Goal: Contribute content

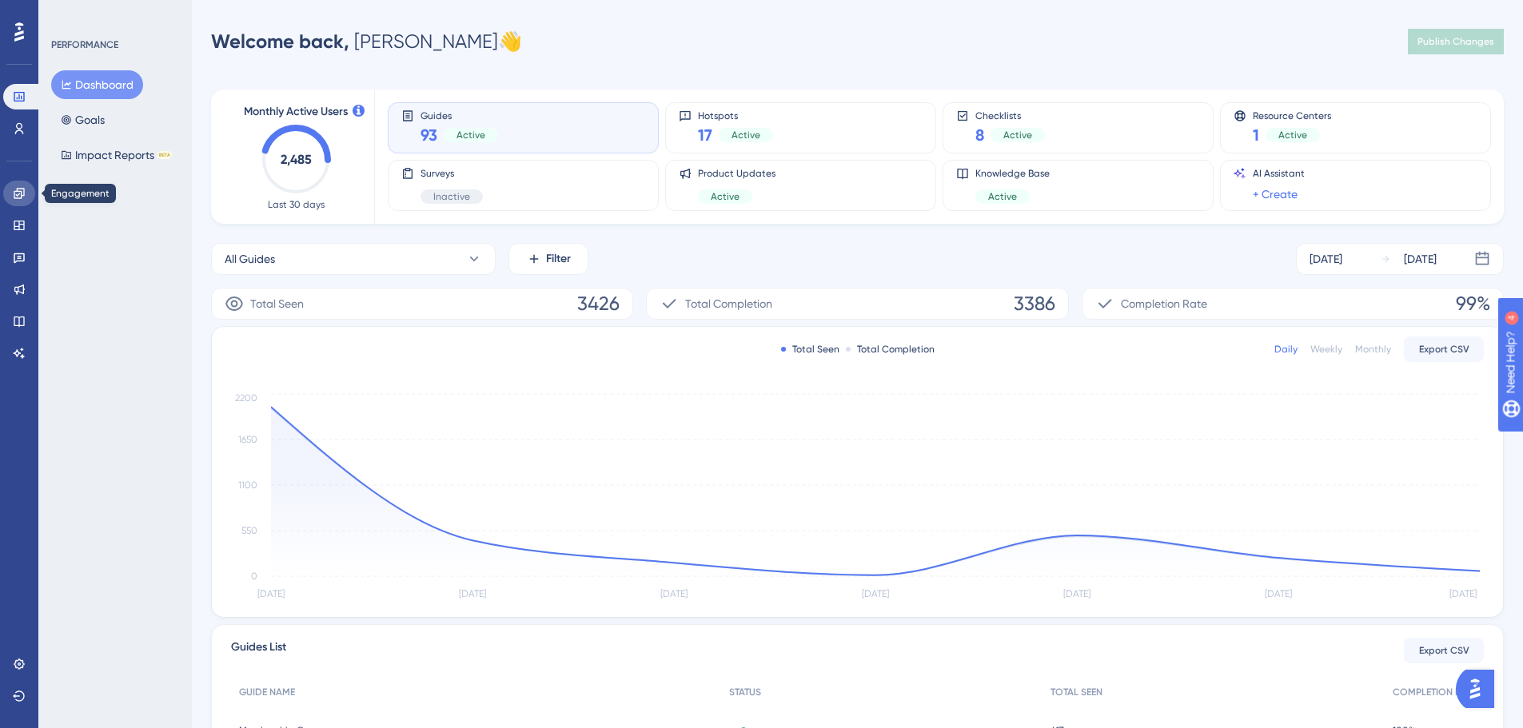
click at [28, 186] on link at bounding box center [19, 194] width 32 height 26
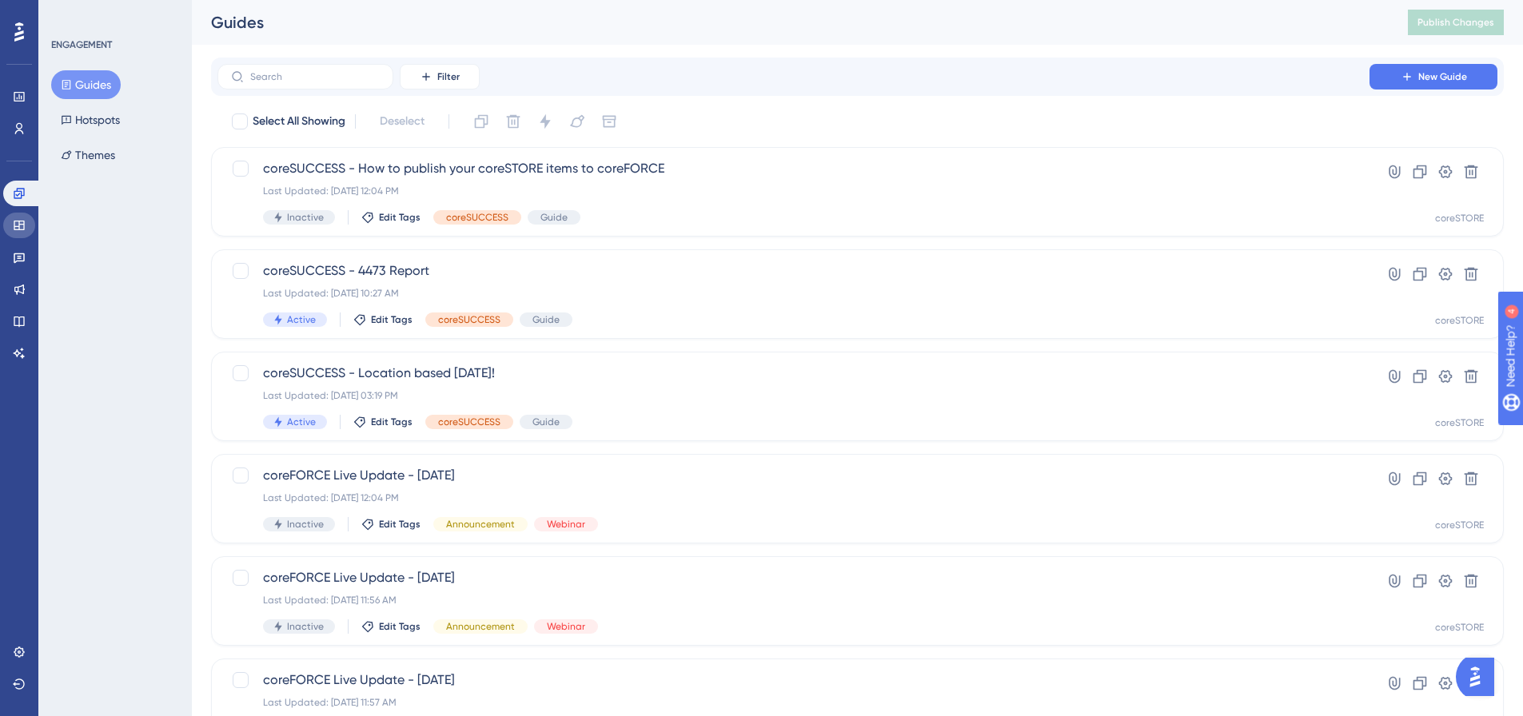
click at [10, 229] on link at bounding box center [19, 226] width 32 height 26
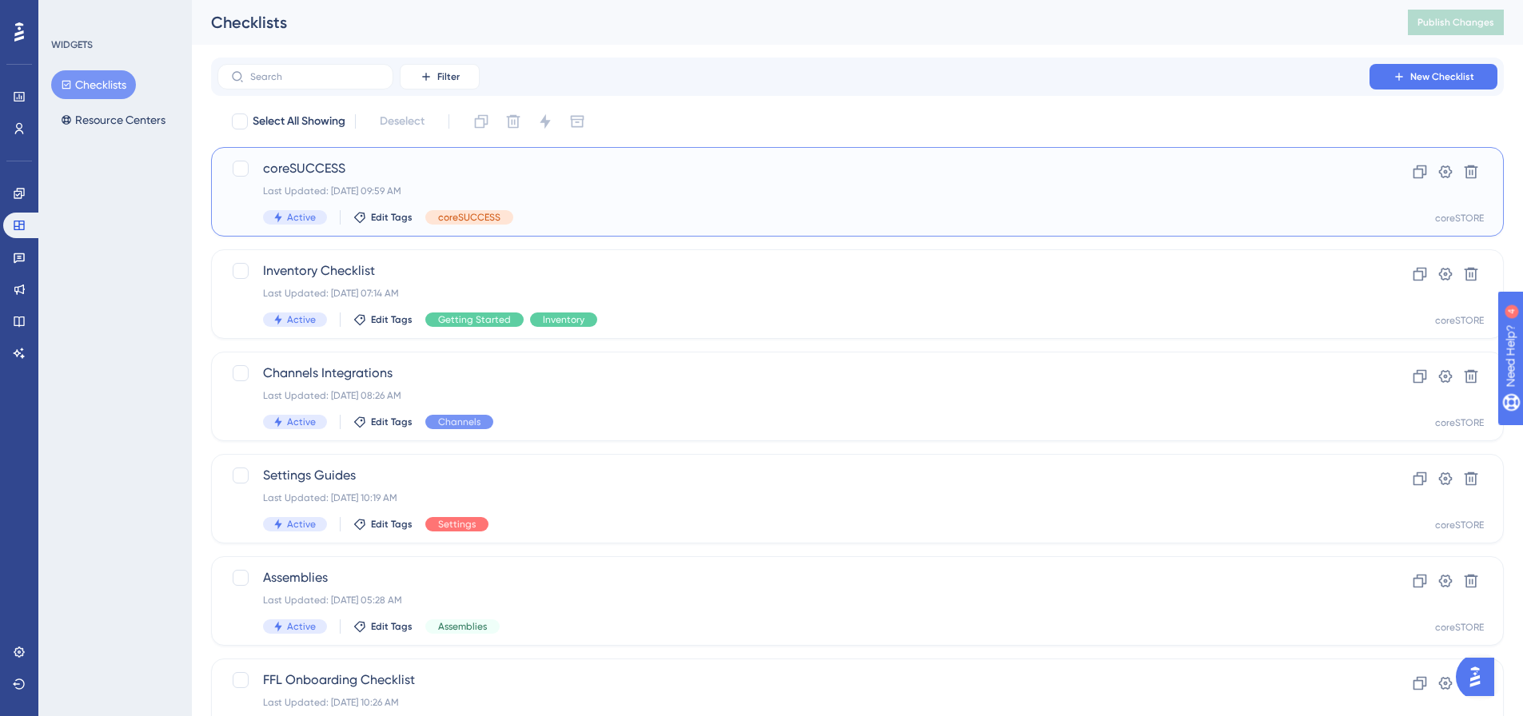
click at [316, 161] on span "coreSUCCESS" at bounding box center [793, 168] width 1061 height 19
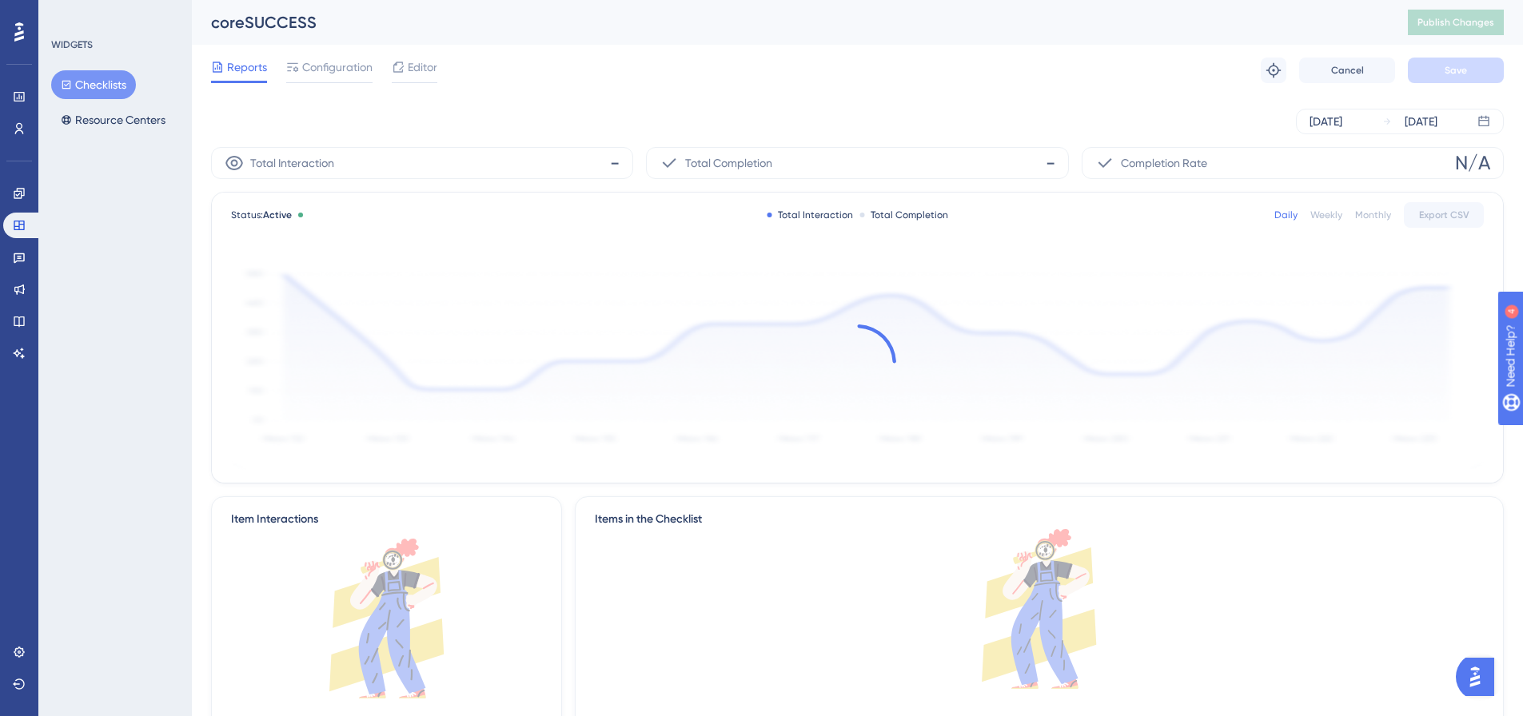
click at [430, 67] on div "✨ Save My Spot!✨" at bounding box center [769, 326] width 1535 height 728
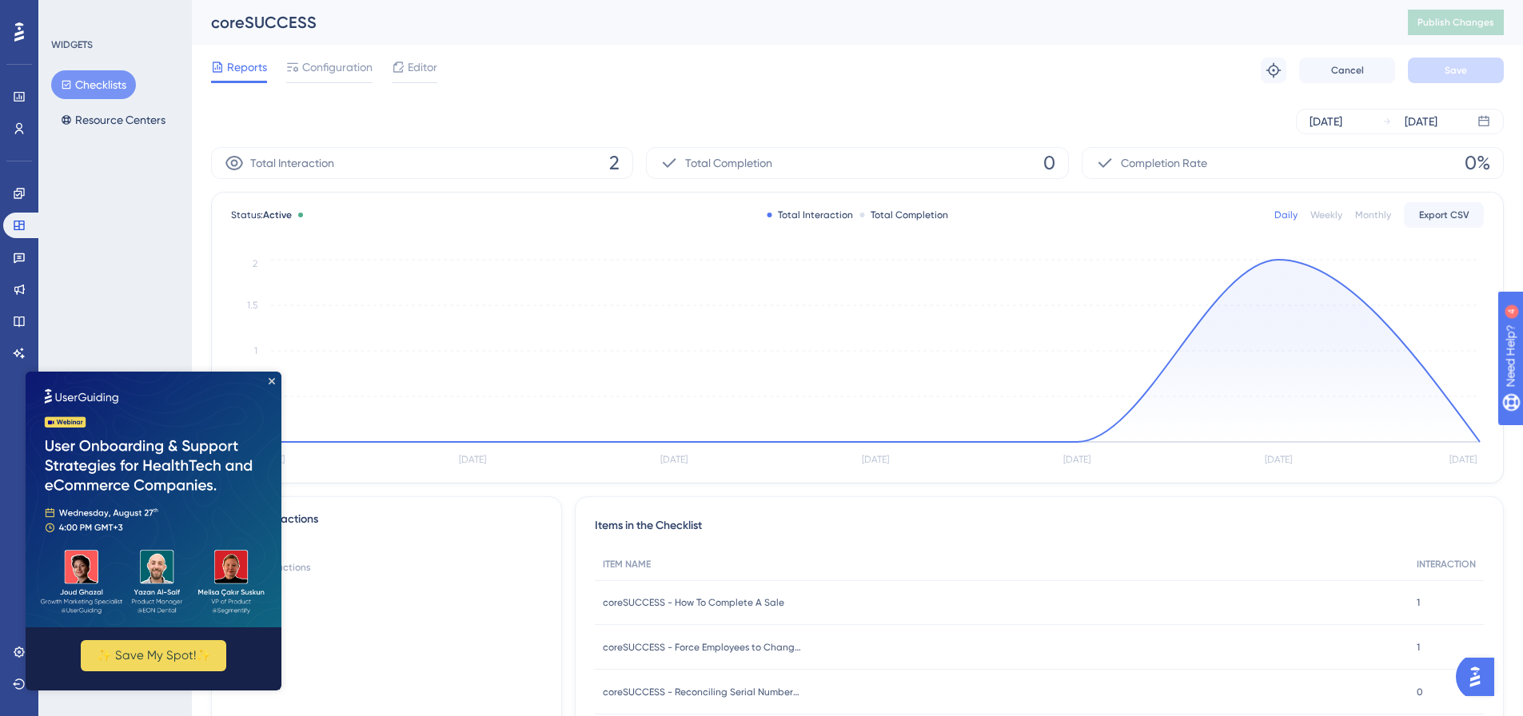
click at [425, 67] on span "Editor" at bounding box center [423, 67] width 30 height 19
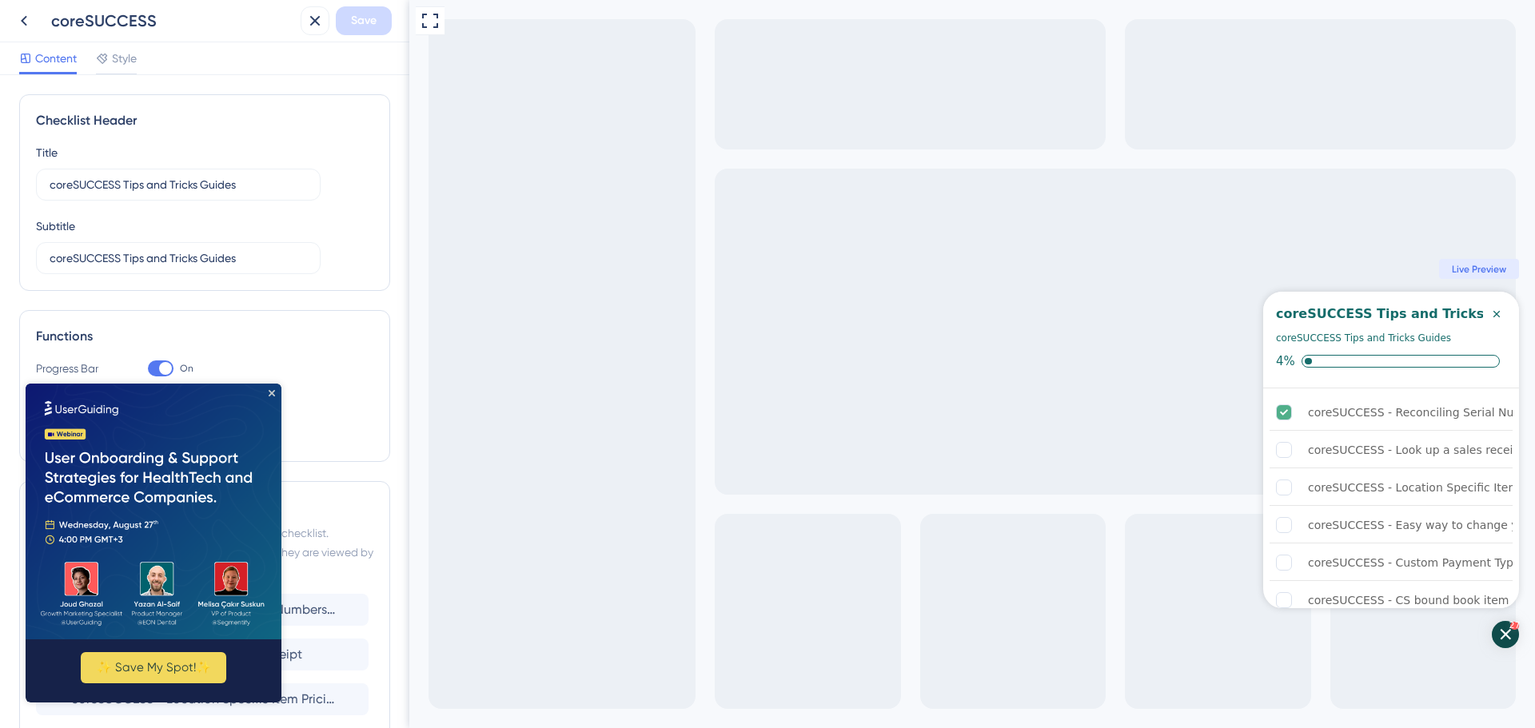
click at [273, 389] on img at bounding box center [154, 512] width 256 height 256
click at [273, 391] on icon "Close Preview" at bounding box center [272, 393] width 6 height 6
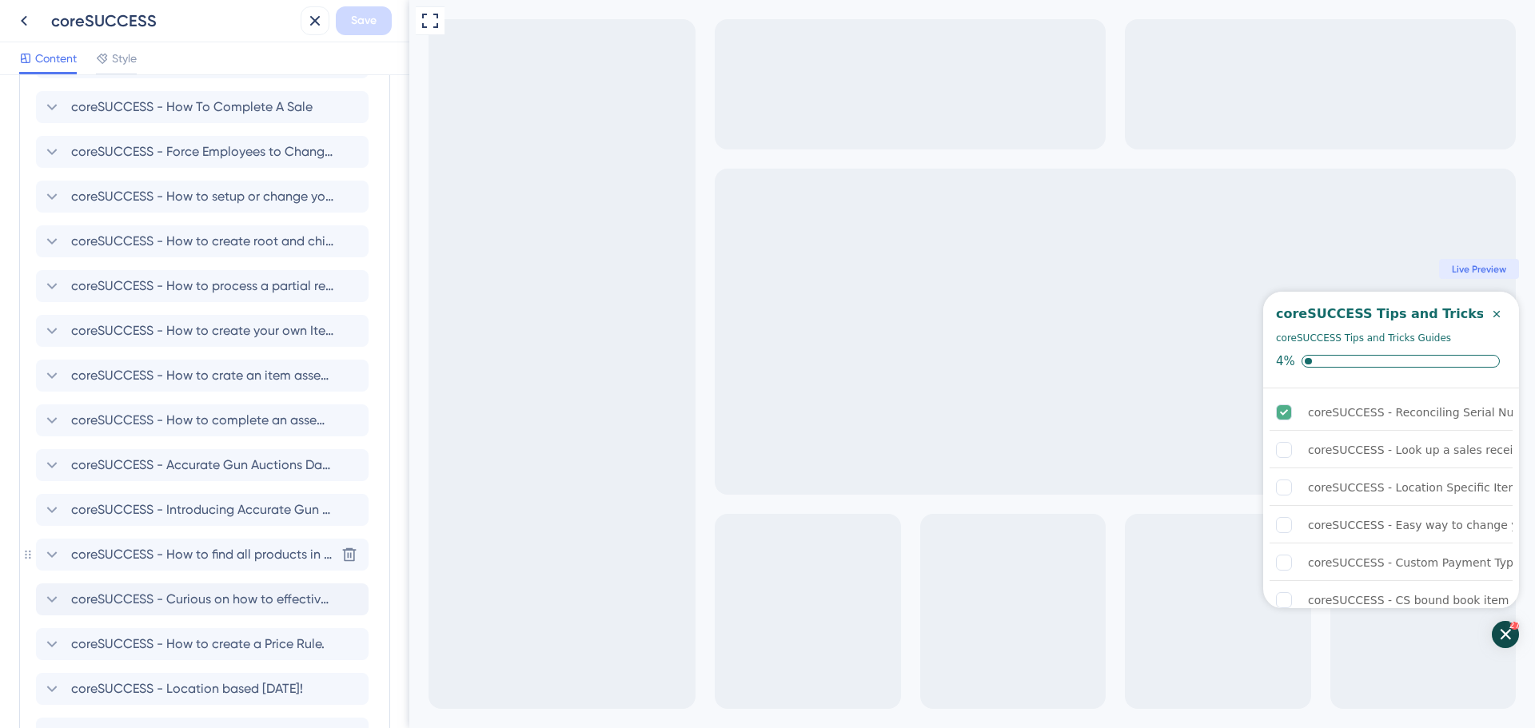
scroll to position [1248, 0]
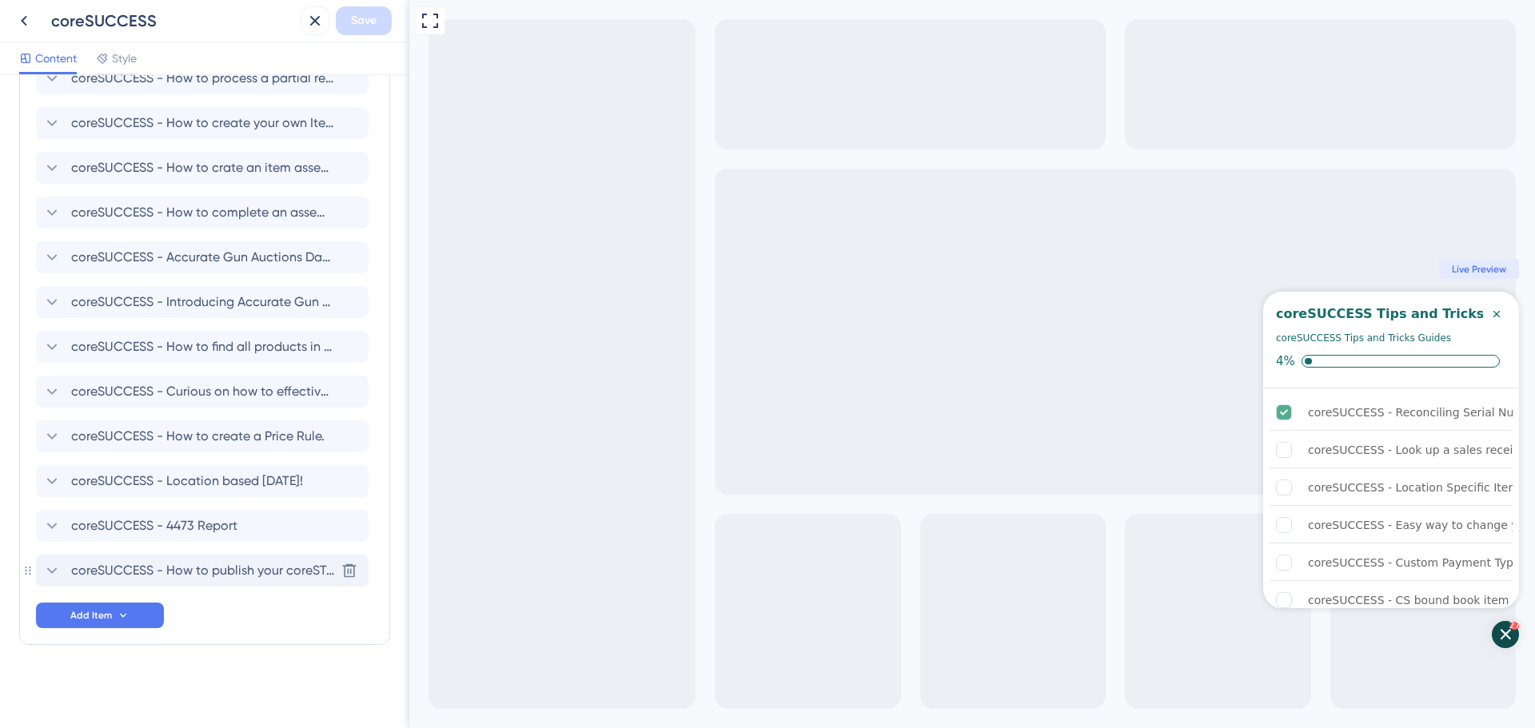
click at [256, 571] on span "coreSUCCESS - How to publish your coreSTORE items to coreFORCE" at bounding box center [203, 570] width 264 height 19
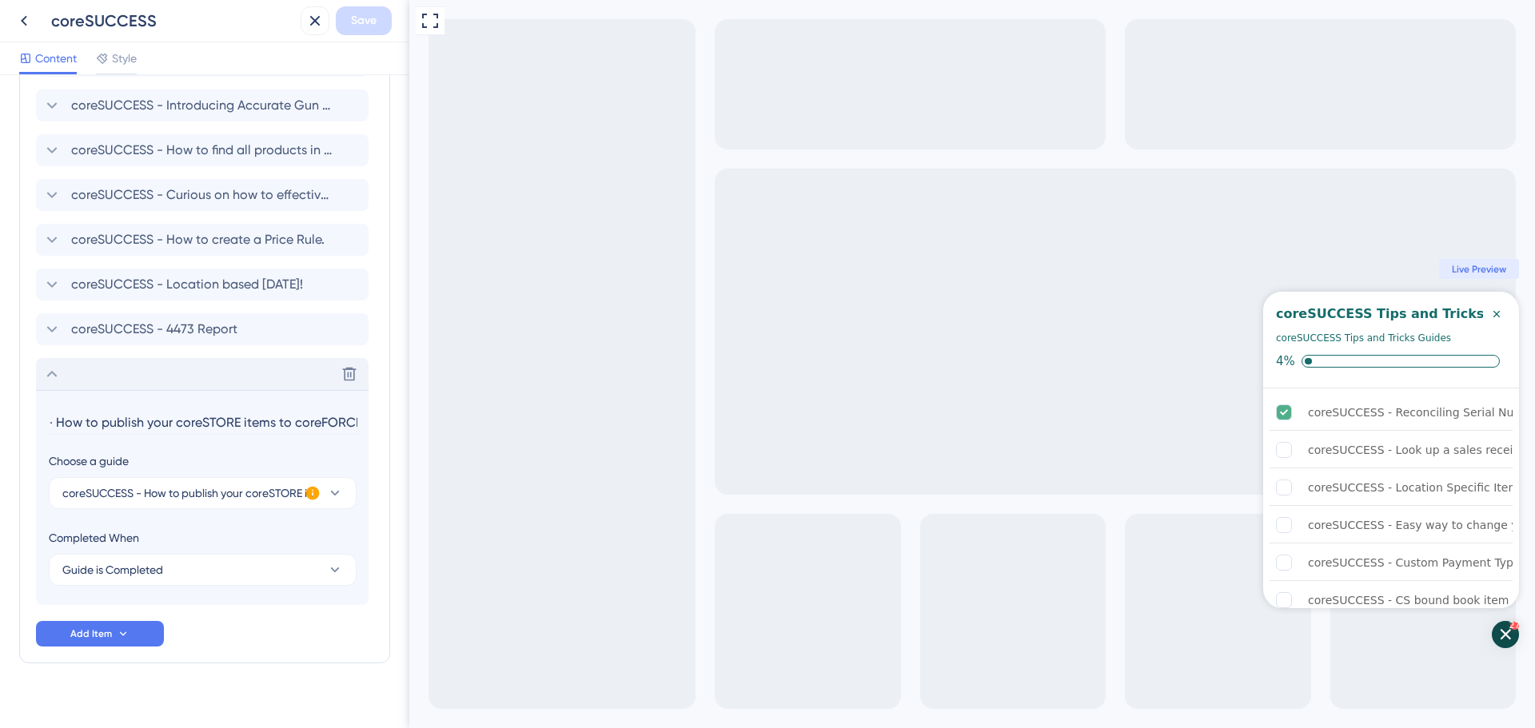
scroll to position [1463, 0]
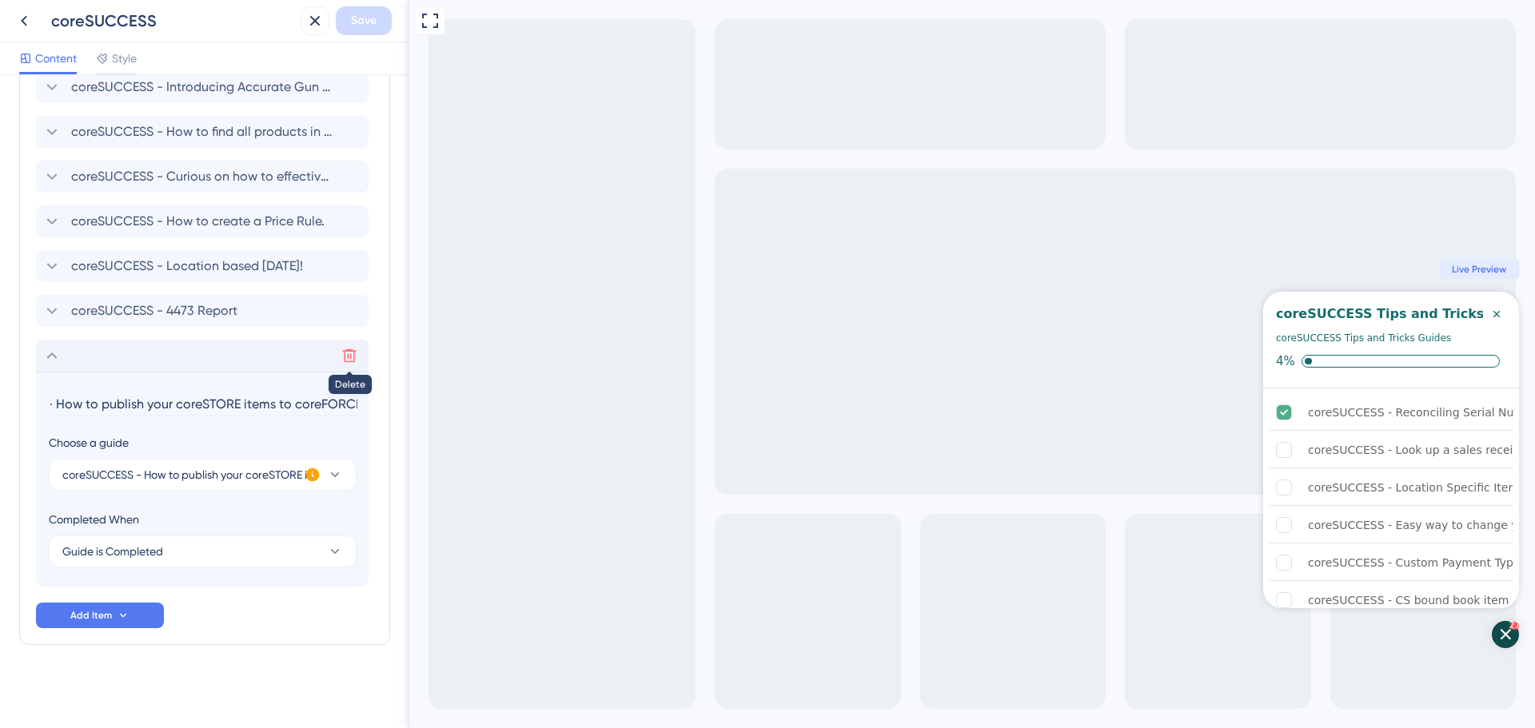
click at [349, 363] on icon at bounding box center [349, 356] width 16 height 16
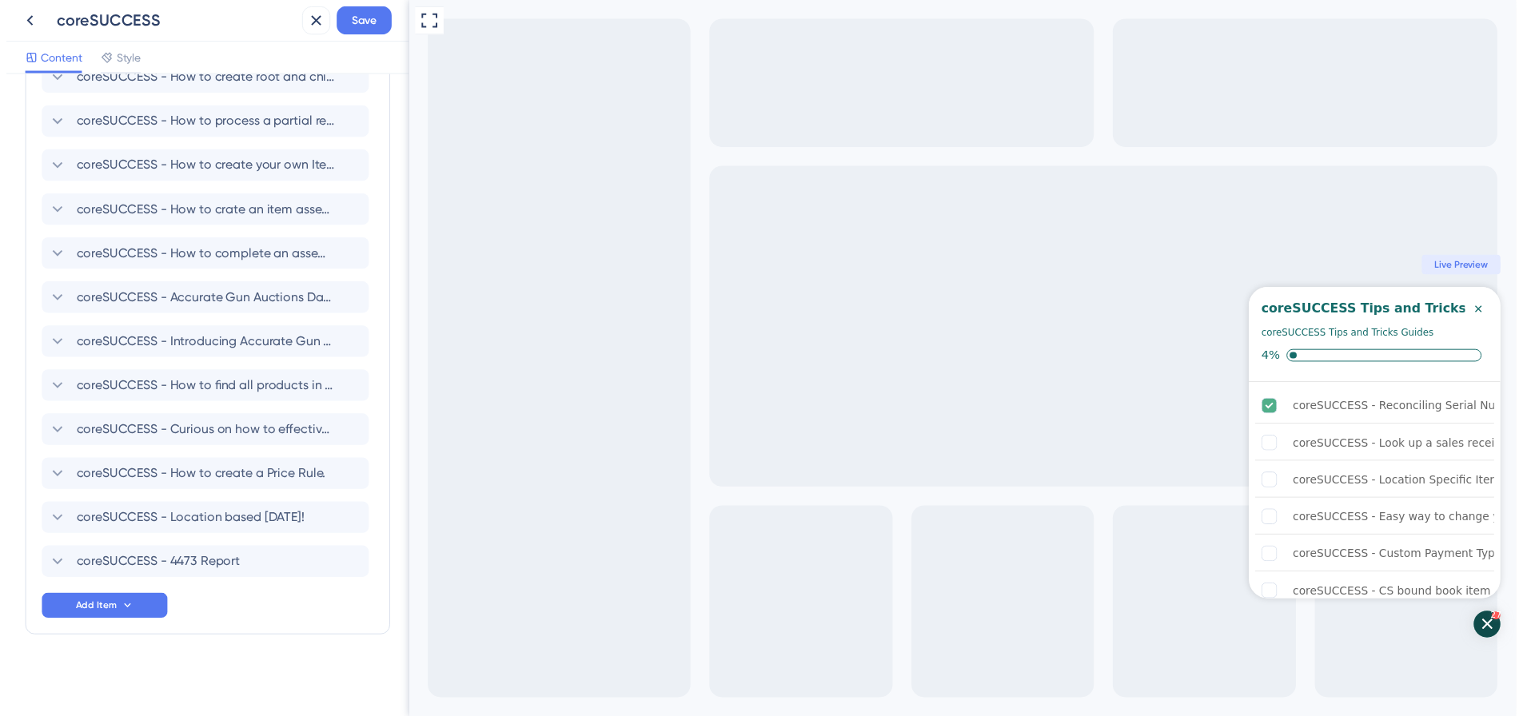
scroll to position [1203, 0]
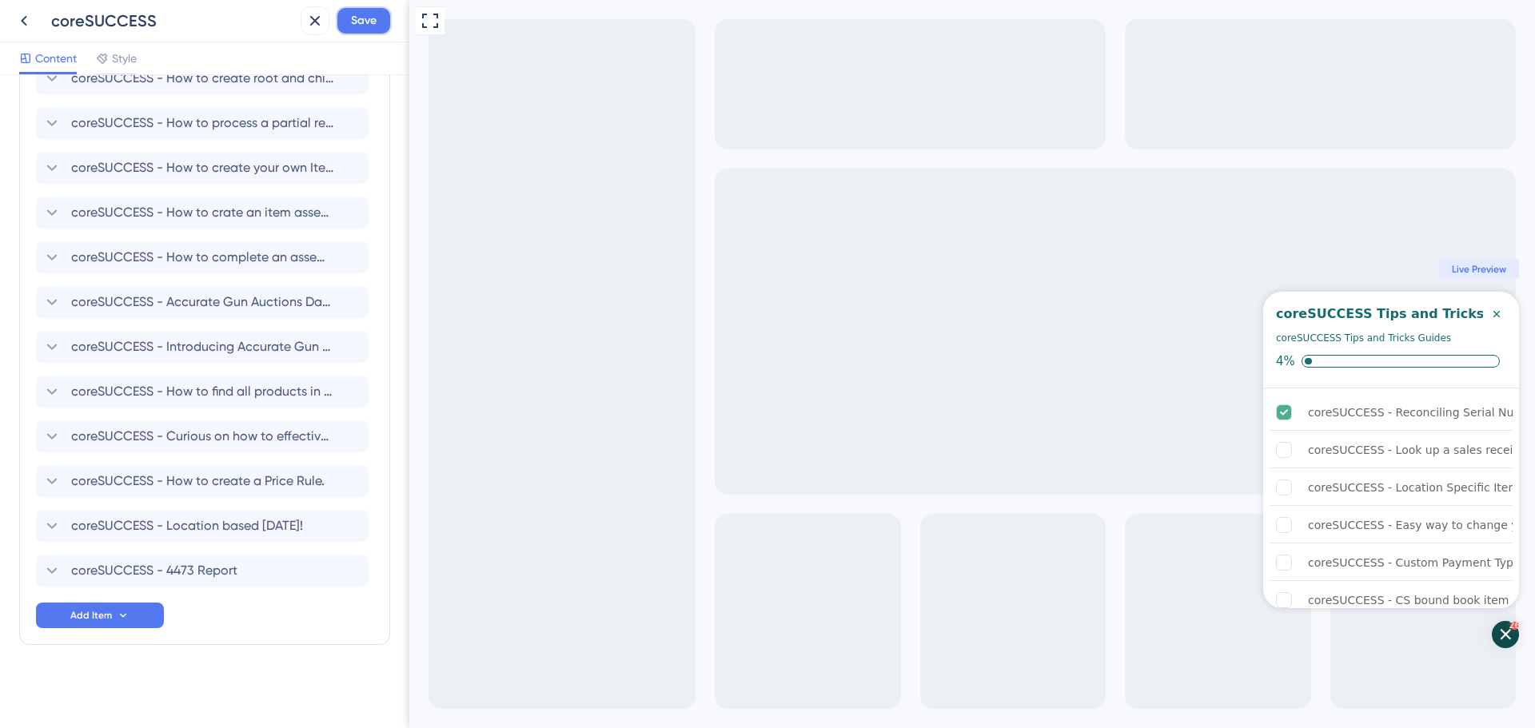
click at [375, 31] on button "Save" at bounding box center [364, 20] width 56 height 29
click at [305, 33] on icon at bounding box center [304, 30] width 16 height 16
click at [18, 19] on icon at bounding box center [23, 20] width 19 height 19
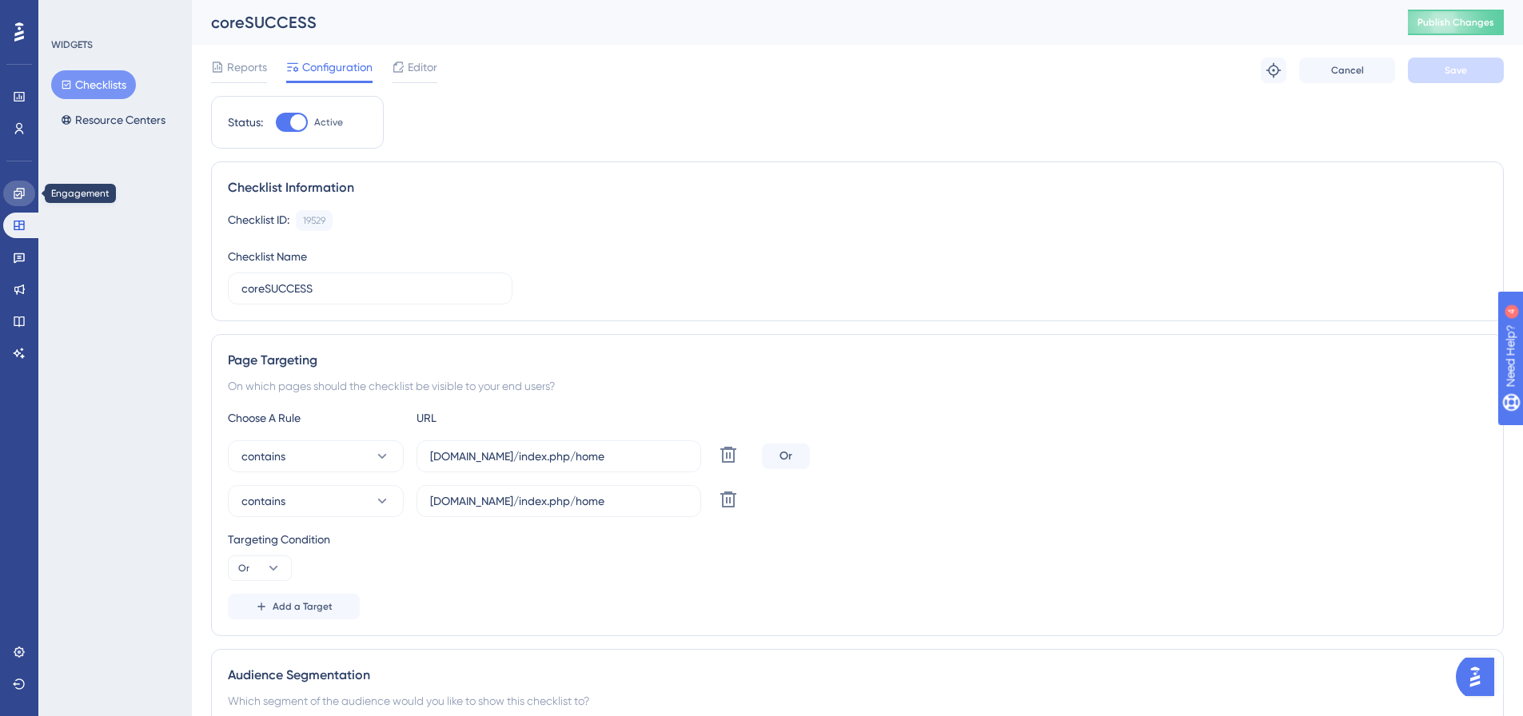
click at [26, 198] on link at bounding box center [19, 194] width 32 height 26
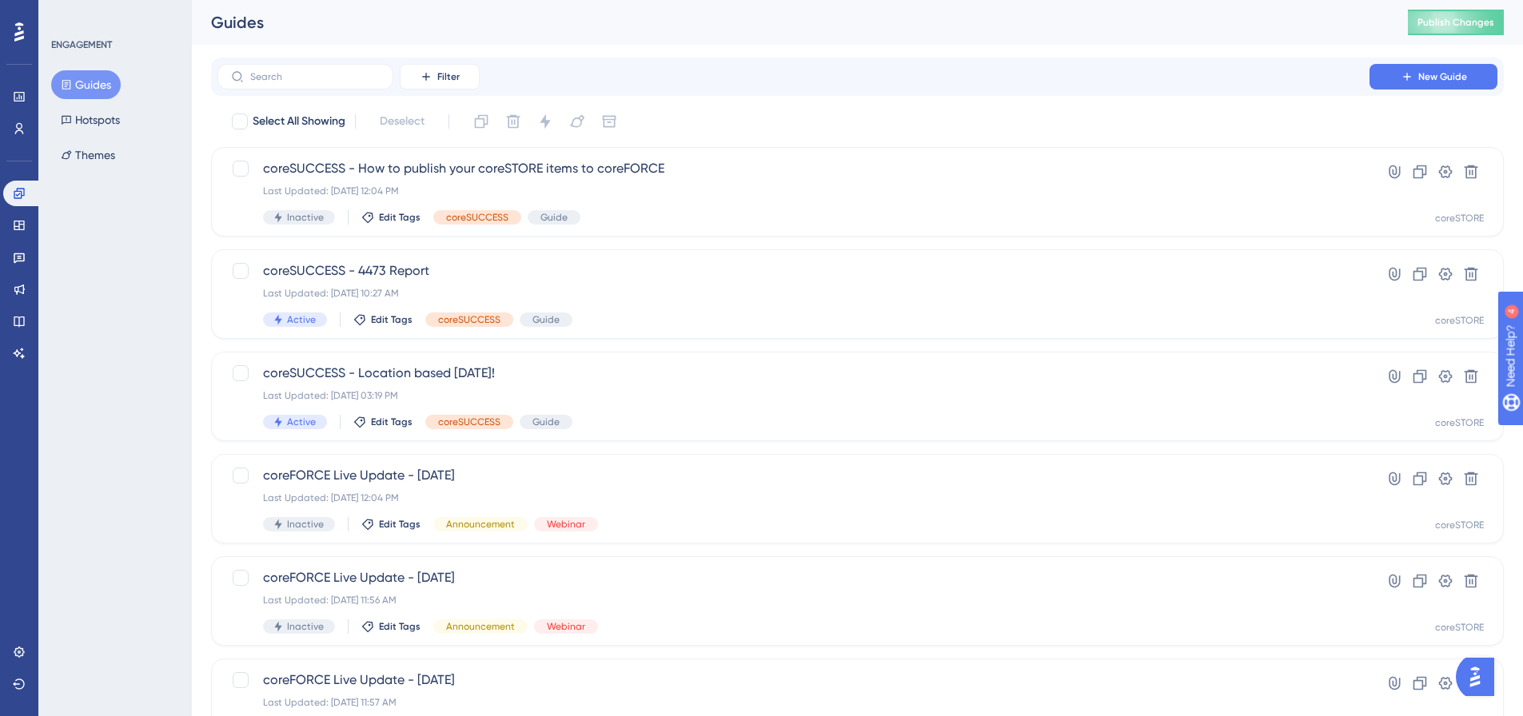
click at [704, 106] on div "Filter New Guide Select All Showing Deselect coreSUCCESS - How to publish your …" at bounding box center [857, 624] width 1293 height 1132
click at [1436, 24] on span "Publish Changes" at bounding box center [1456, 22] width 77 height 13
click at [1435, 166] on button at bounding box center [1446, 172] width 26 height 26
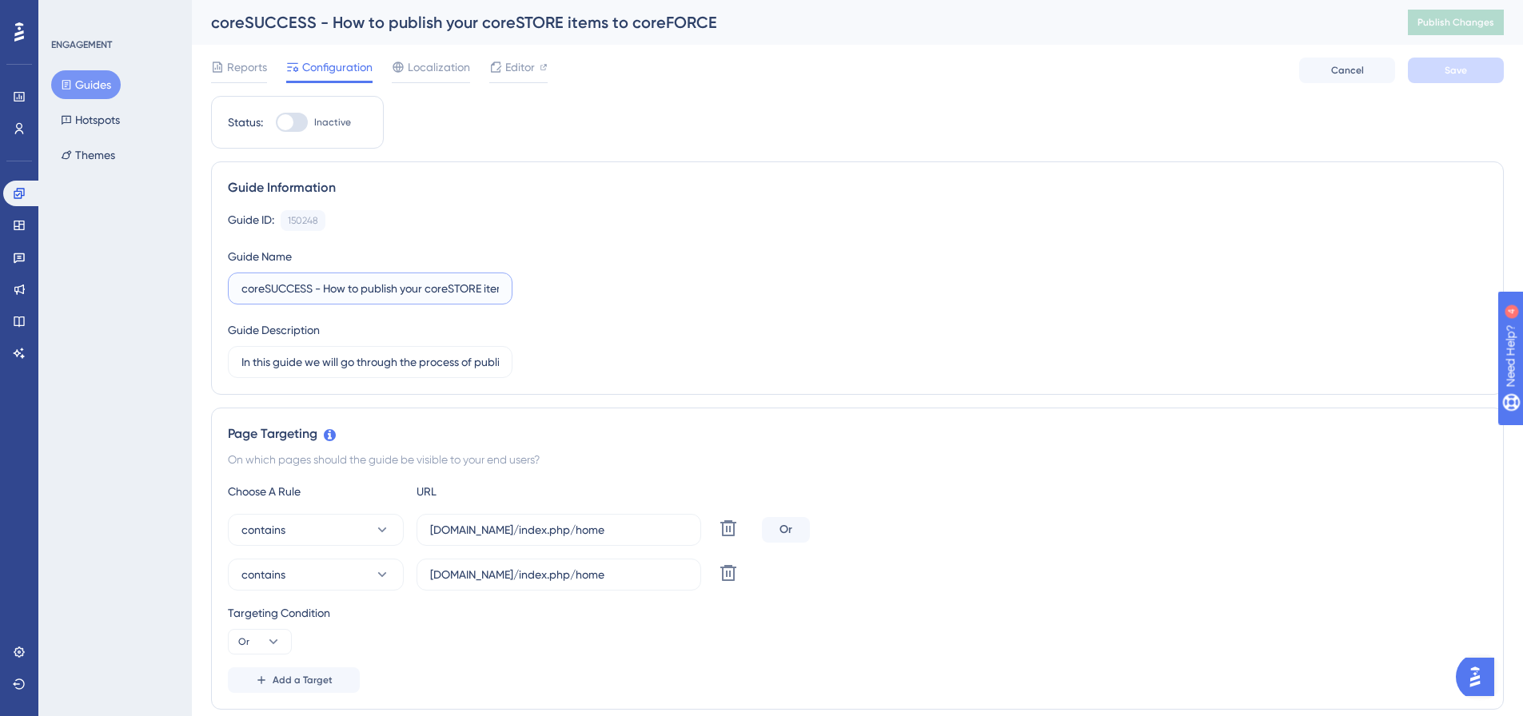
click at [466, 288] on input "coreSUCCESS - How to publish your coreSTORE items to coreFORCE" at bounding box center [369, 289] width 257 height 18
type input "coreSUCCESS - How to publish your coreSTORE items to coreFORCE - old"
click at [1478, 70] on button "Save" at bounding box center [1456, 71] width 96 height 26
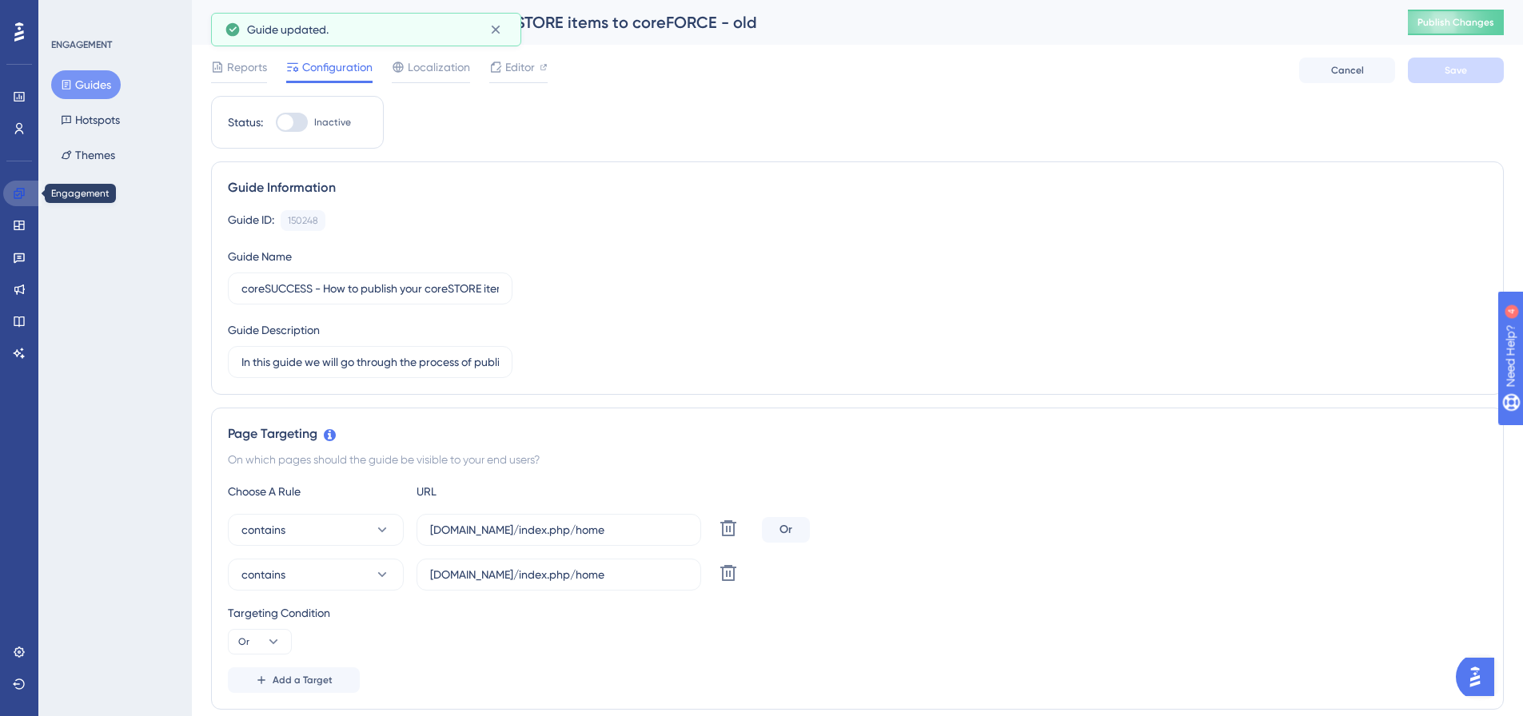
click at [26, 196] on link at bounding box center [22, 194] width 38 height 26
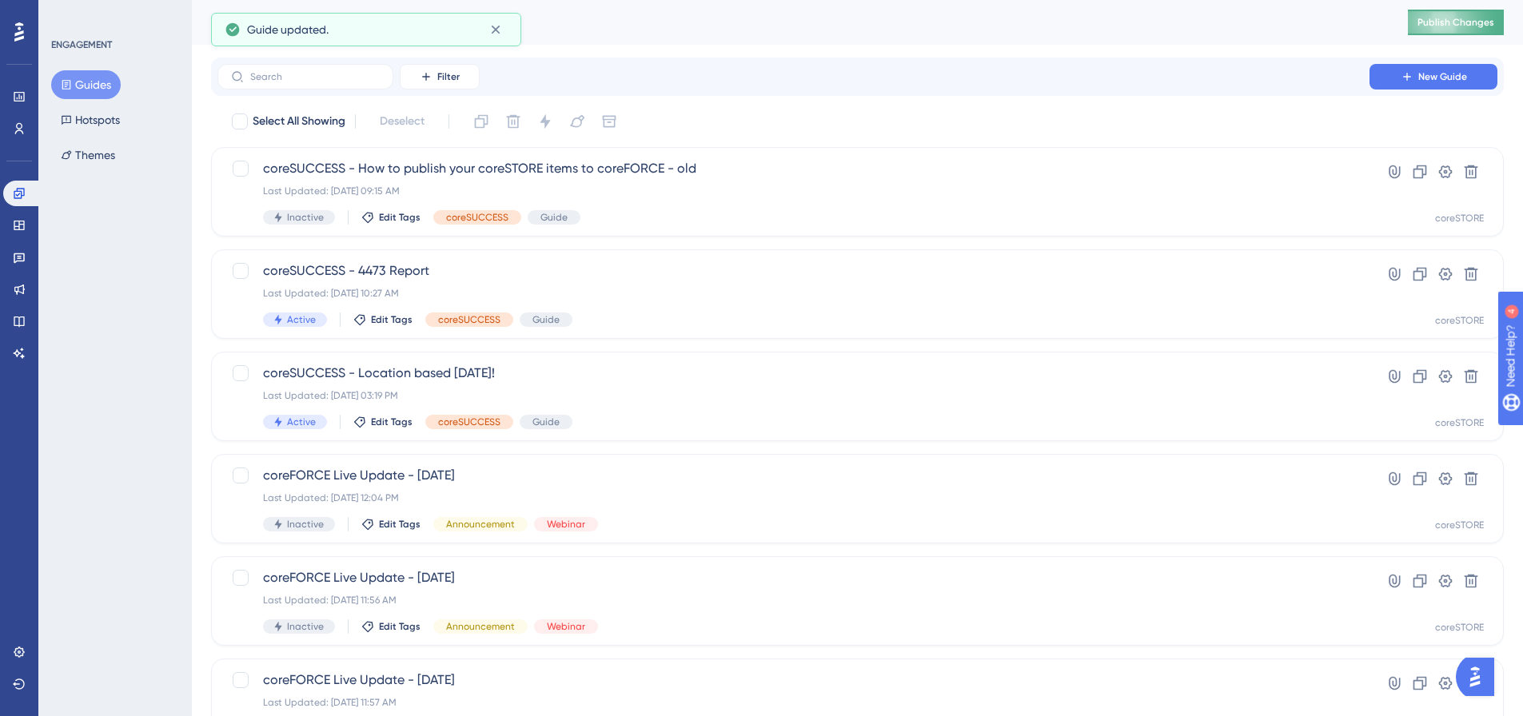
click at [1456, 12] on button "Publish Changes" at bounding box center [1456, 23] width 96 height 26
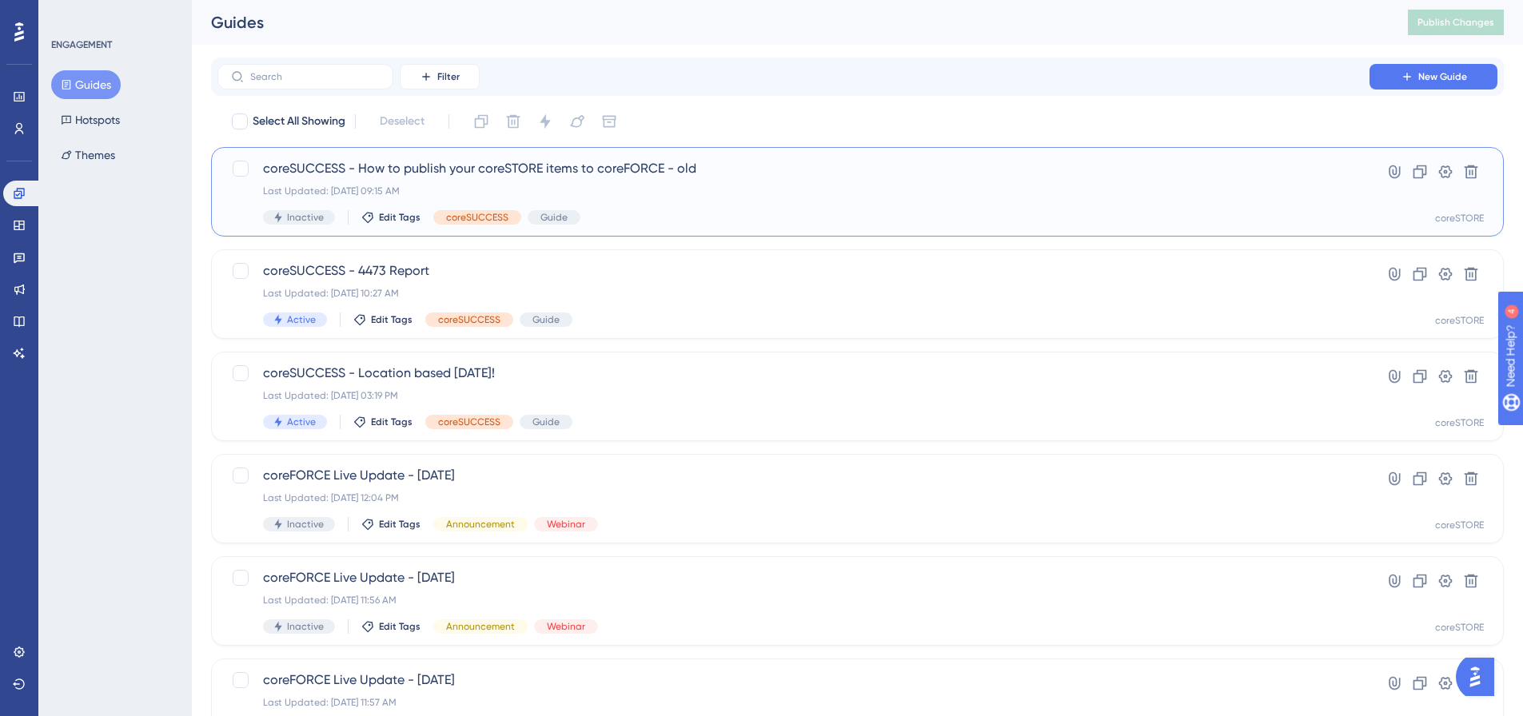
click at [733, 199] on div "coreSUCCESS - How to publish your coreSTORE items to coreFORCE - old Last Updat…" at bounding box center [793, 192] width 1061 height 66
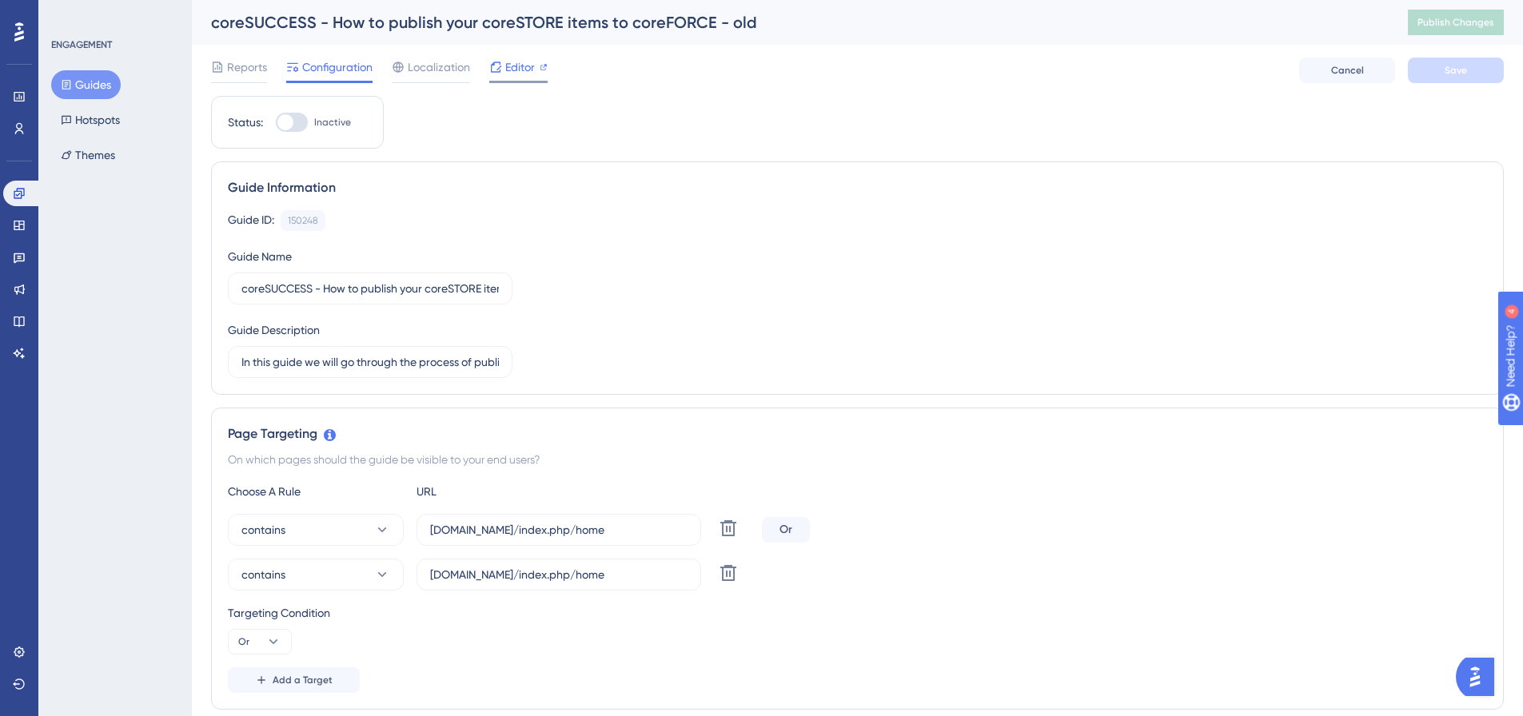
click at [525, 62] on span "Editor" at bounding box center [520, 67] width 30 height 19
